Goal: Complete application form

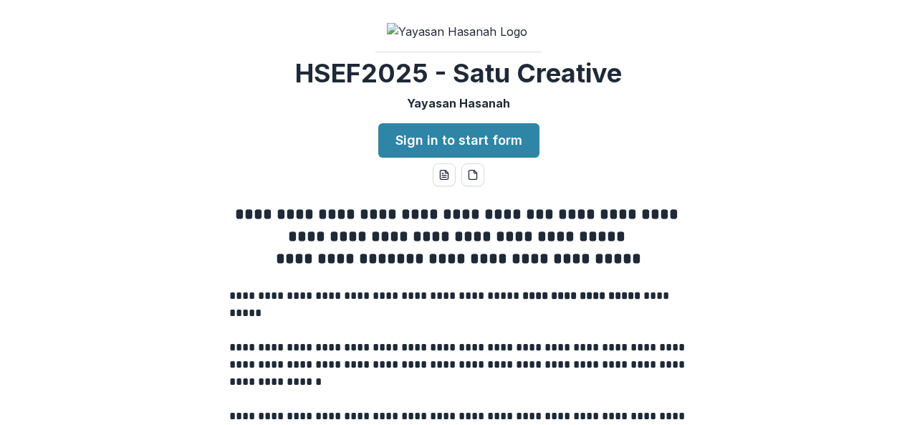
click at [733, 218] on div "**********" at bounding box center [458, 212] width 917 height 425
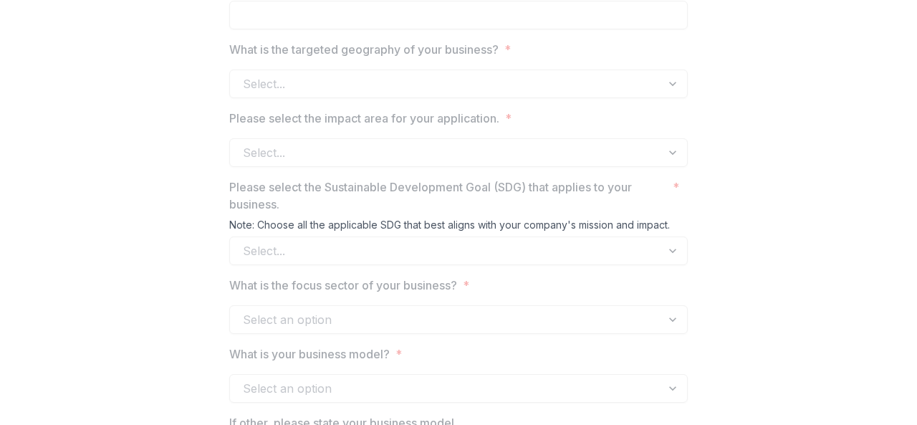
scroll to position [1174, 0]
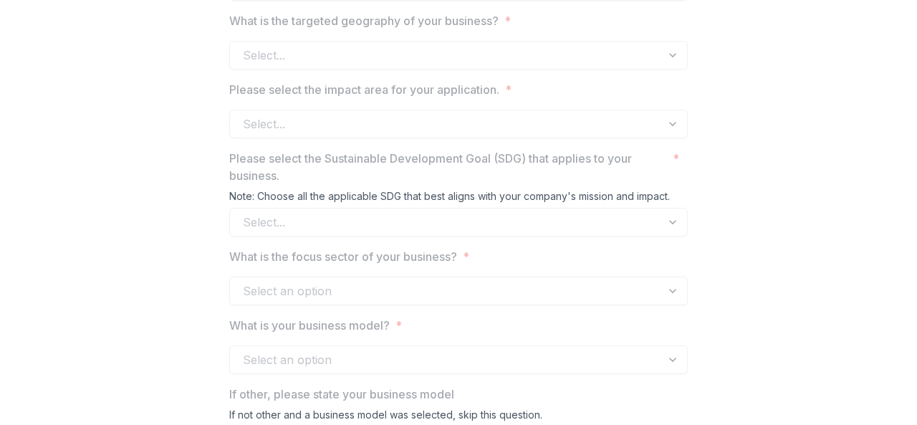
click at [673, 138] on div "Select..." at bounding box center [458, 124] width 458 height 29
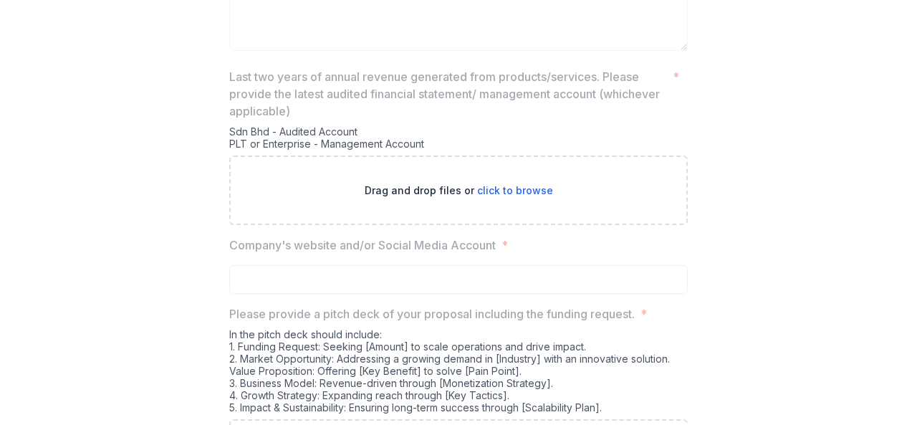
scroll to position [2578, 0]
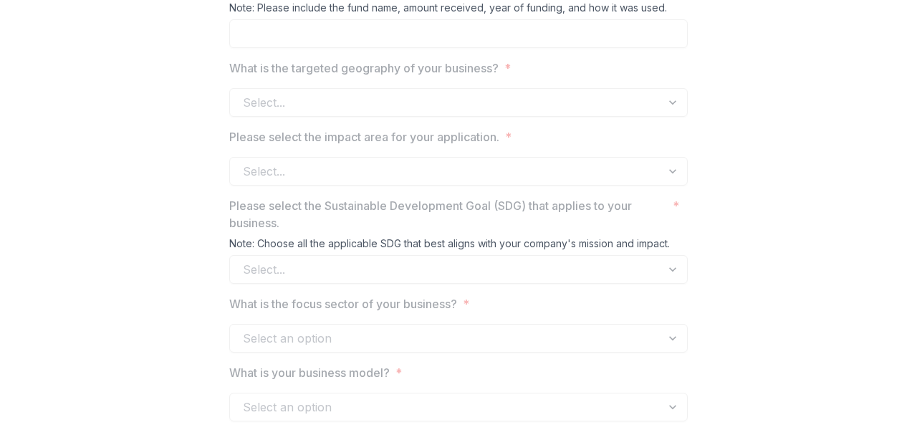
scroll to position [1098, 0]
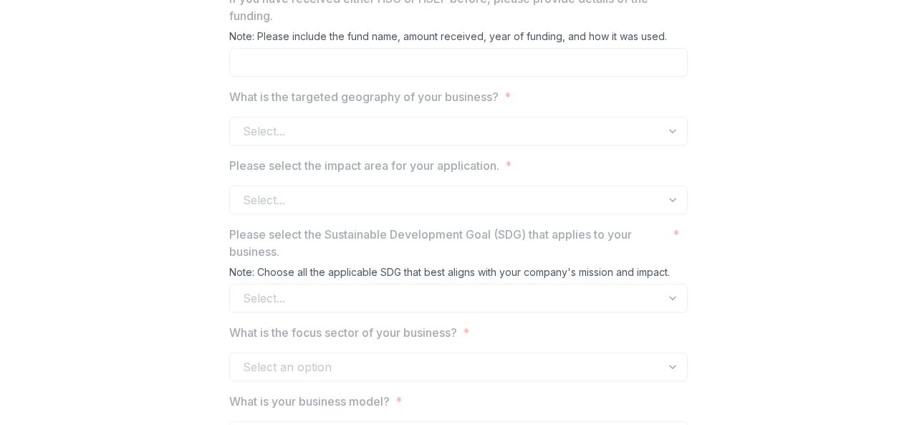
click at [675, 214] on div "Select..." at bounding box center [458, 199] width 458 height 29
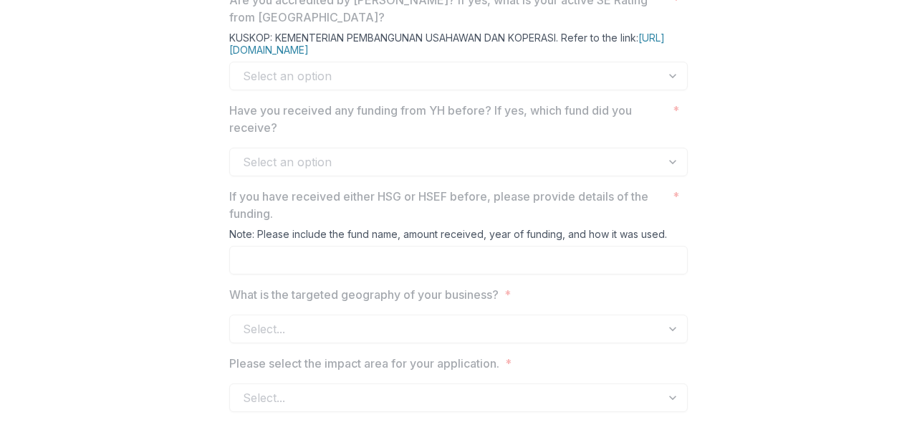
scroll to position [755, 0]
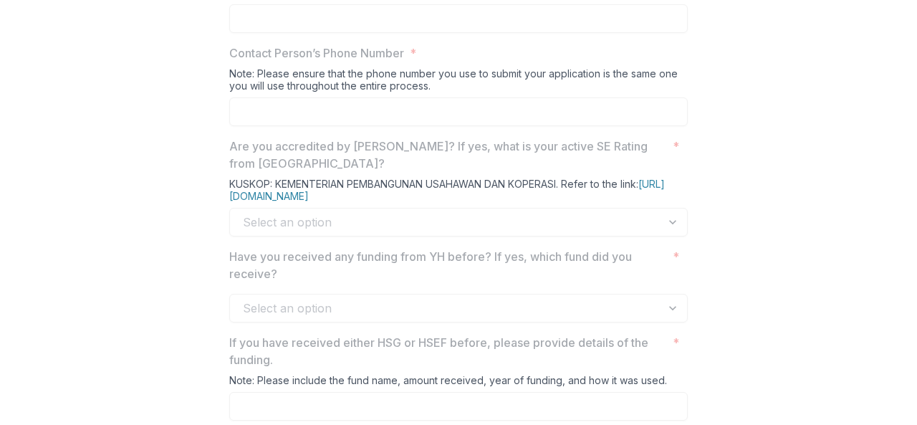
click at [658, 236] on div "Select an option" at bounding box center [458, 222] width 458 height 29
click at [663, 236] on div "Select an option" at bounding box center [458, 222] width 458 height 29
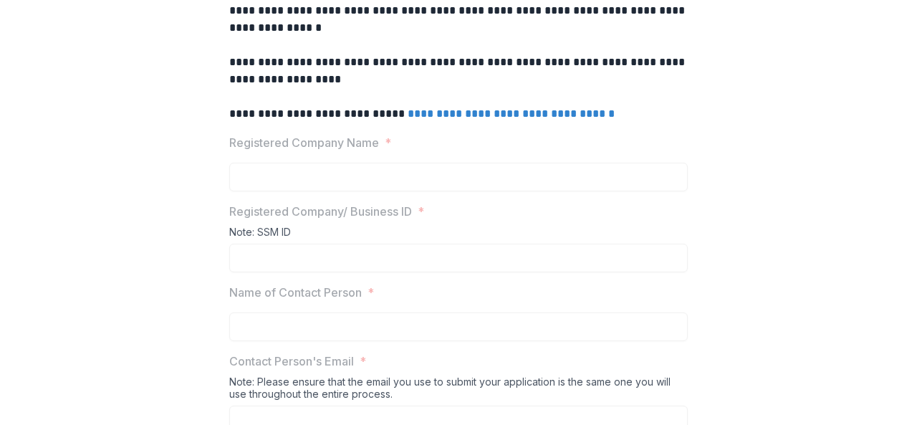
scroll to position [325, 0]
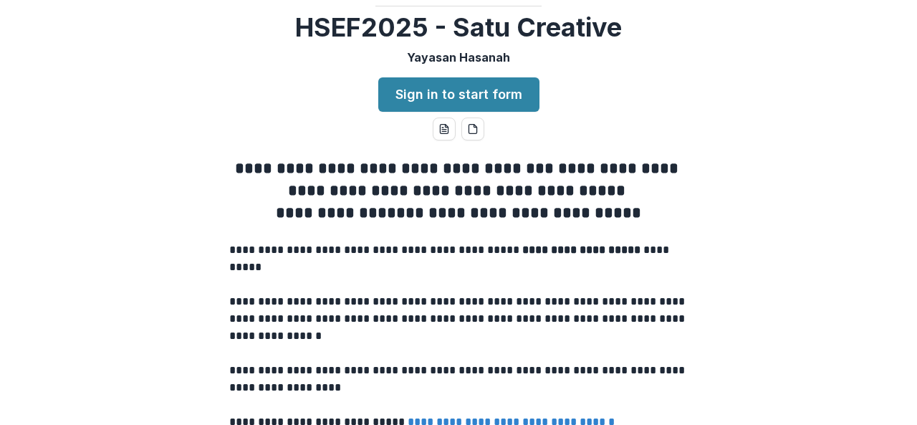
scroll to position [0, 0]
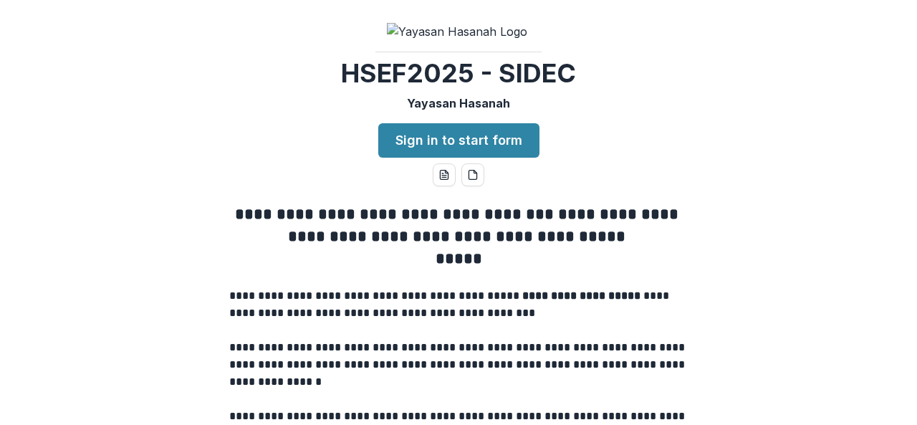
click at [671, 216] on div "**********" at bounding box center [458, 212] width 917 height 425
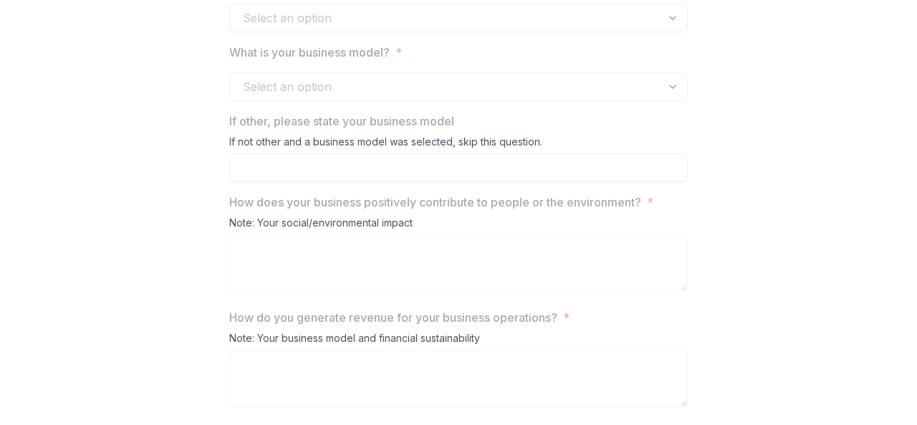
scroll to position [1465, 0]
